Goal: Obtain resource: Obtain resource

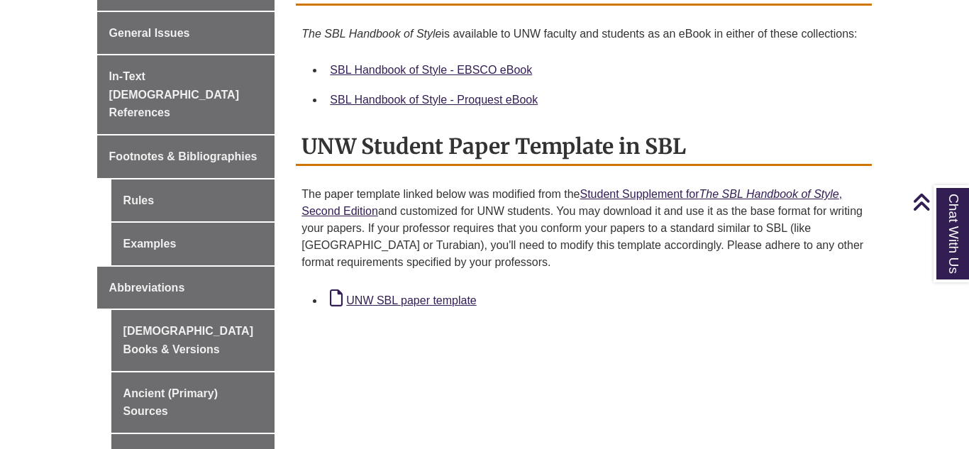
scroll to position [431, 0]
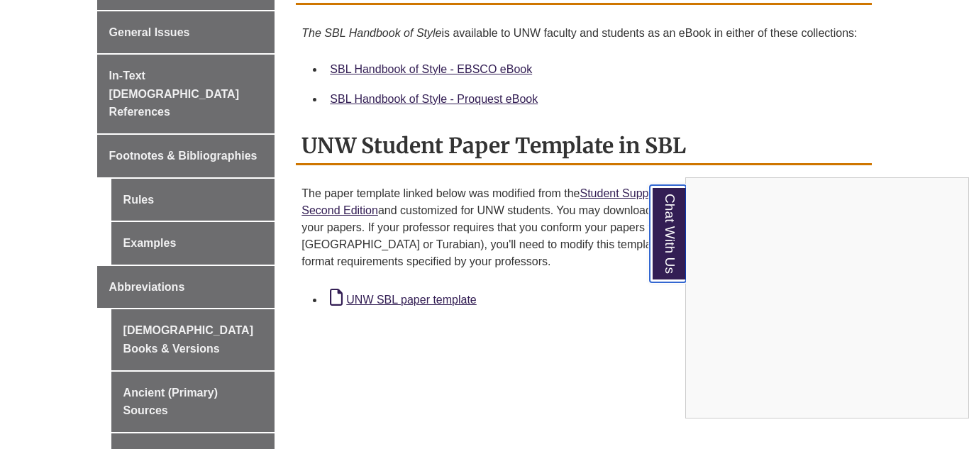
click at [668, 240] on link "Chat With Us" at bounding box center [668, 233] width 36 height 97
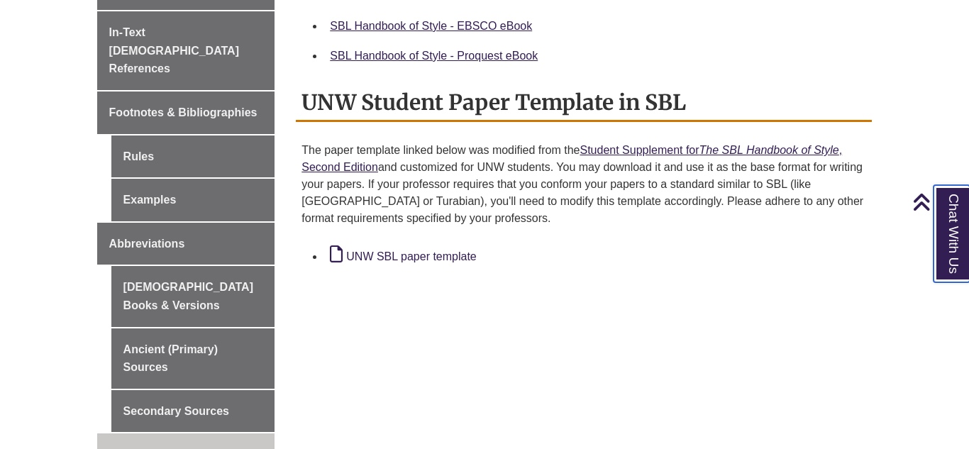
scroll to position [488, 0]
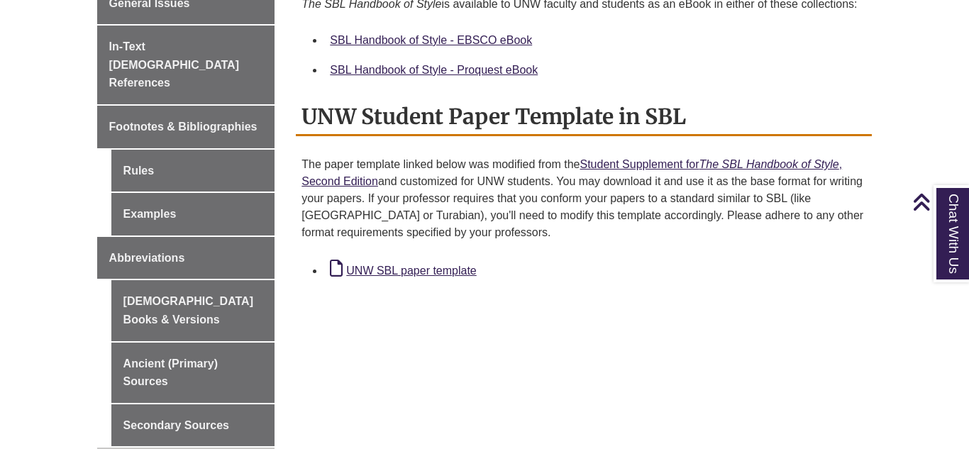
scroll to position [463, 0]
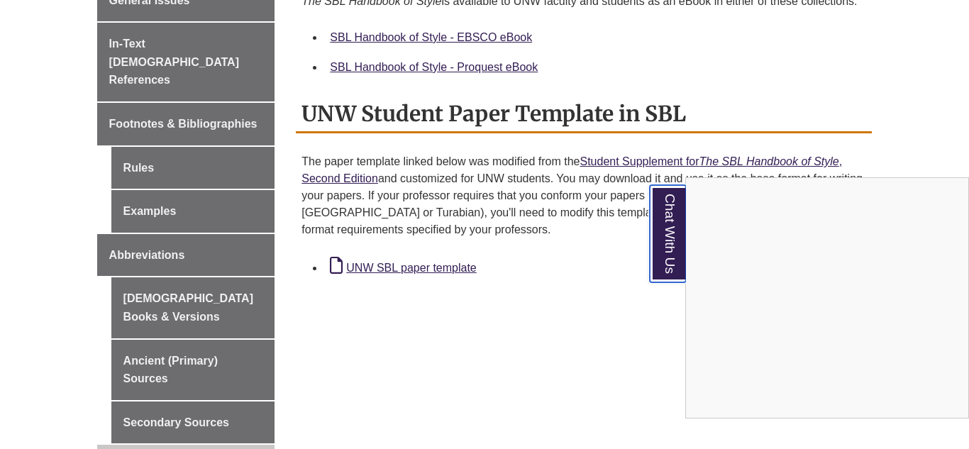
click at [674, 232] on link "Chat With Us" at bounding box center [668, 233] width 36 height 97
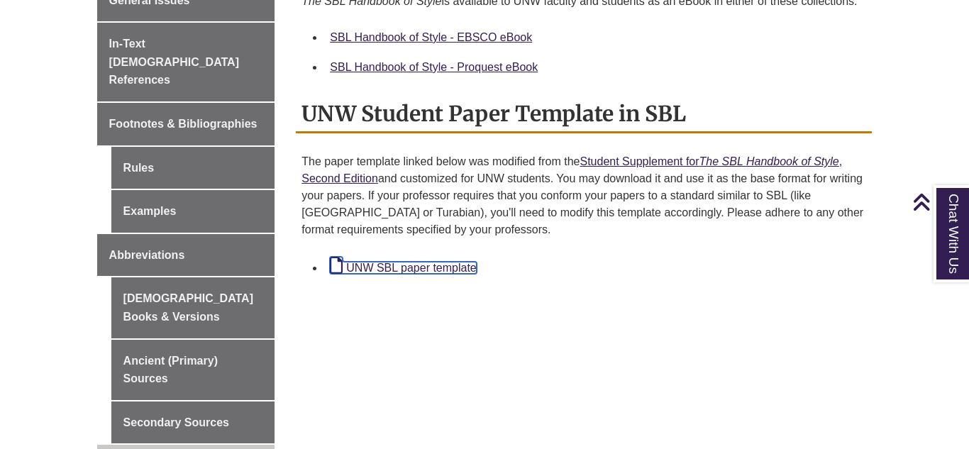
click at [351, 272] on link "UNW SBL paper template" at bounding box center [403, 268] width 146 height 12
